Goal: Navigation & Orientation: Find specific page/section

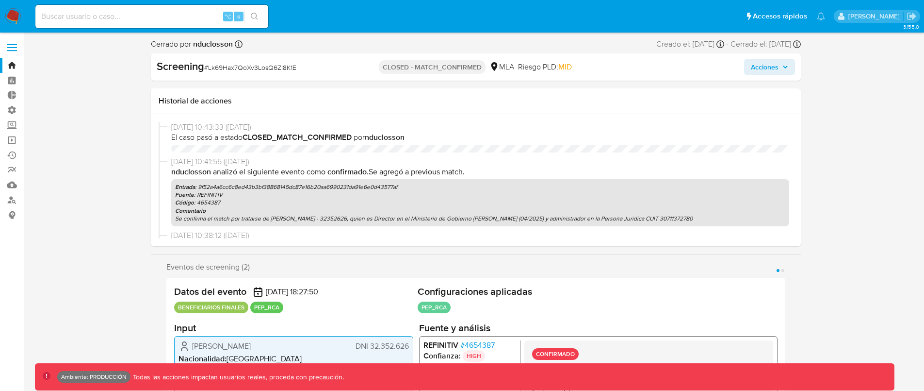
select select "10"
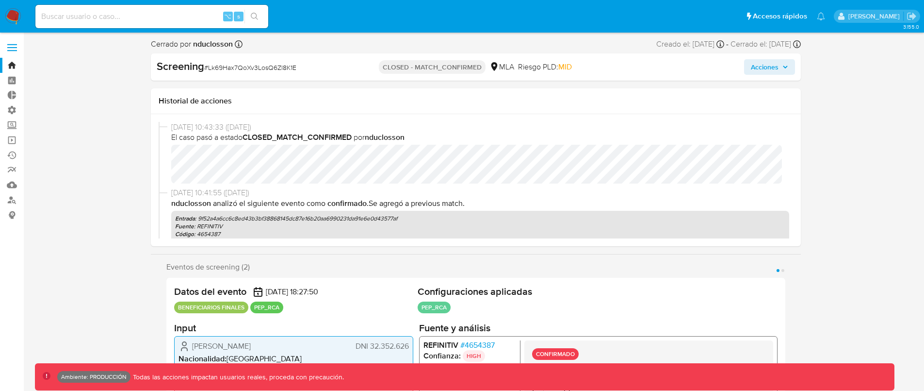
scroll to position [456, 0]
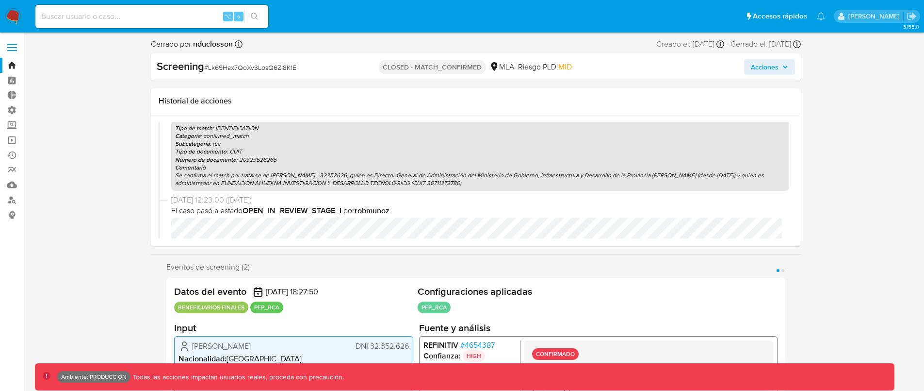
click at [777, 67] on span "Acciones" at bounding box center [765, 67] width 28 height 16
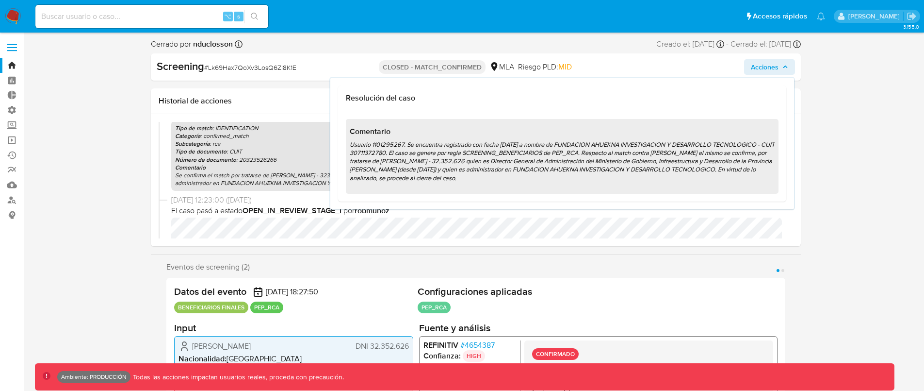
click at [12, 64] on link "Bandeja" at bounding box center [57, 65] width 115 height 15
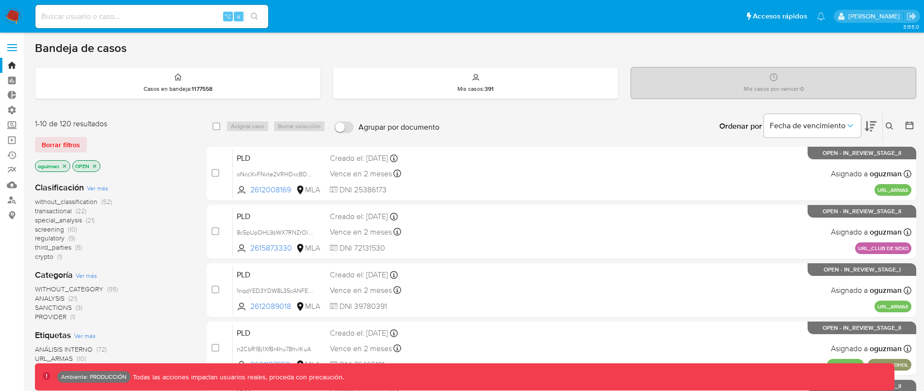
drag, startPoint x: 741, startPoint y: 89, endPoint x: 736, endPoint y: 89, distance: 4.9
click at [739, 89] on div "Mis casos por vencer : 0" at bounding box center [773, 82] width 285 height 31
